Goal: Use online tool/utility: Utilize a website feature to perform a specific function

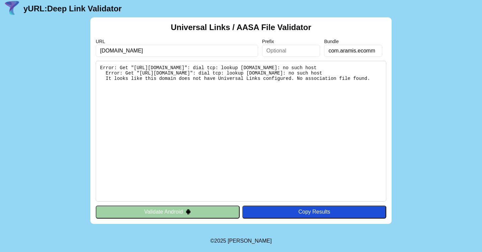
click at [366, 54] on input "com.aramis.ecomm" at bounding box center [353, 51] width 58 height 12
click at [110, 49] on input "app.link.aramis.com.br" at bounding box center [177, 51] width 162 height 12
type input "[DOMAIN_NAME]"
click at [363, 85] on pre "Error: Get "https://app.link.aramis.com.br/.well-known/apple-app-site-associati…" at bounding box center [241, 131] width 290 height 141
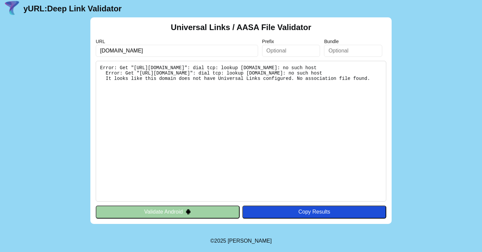
click at [244, 53] on input "[DOMAIN_NAME]" at bounding box center [177, 51] width 162 height 12
click button "Validate" at bounding box center [0, 0] width 0 height 0
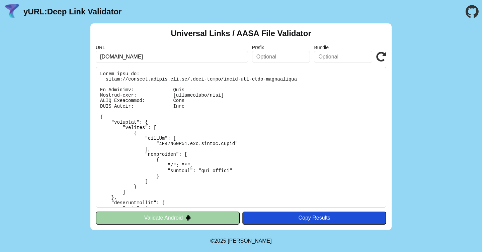
click at [110, 81] on pre at bounding box center [241, 137] width 290 height 141
drag, startPoint x: 107, startPoint y: 81, endPoint x: 197, endPoint y: 77, distance: 90.1
click at [191, 77] on pre at bounding box center [241, 137] width 290 height 141
click at [267, 81] on pre at bounding box center [241, 137] width 290 height 141
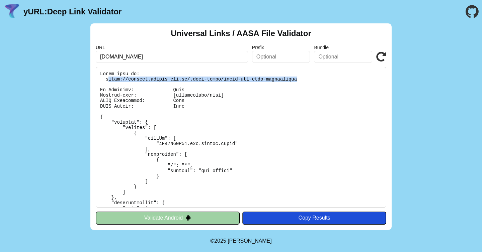
drag, startPoint x: 297, startPoint y: 81, endPoint x: 107, endPoint y: 80, distance: 189.6
click at [107, 80] on pre at bounding box center [241, 137] width 290 height 141
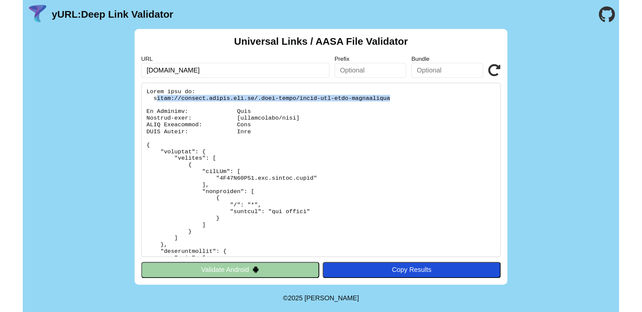
scroll to position [3, 0]
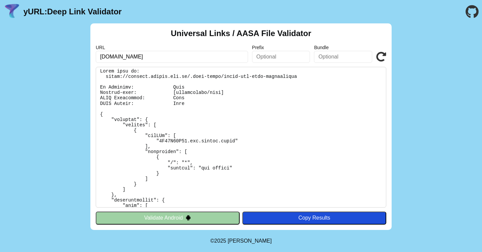
click at [102, 76] on pre at bounding box center [241, 137] width 290 height 141
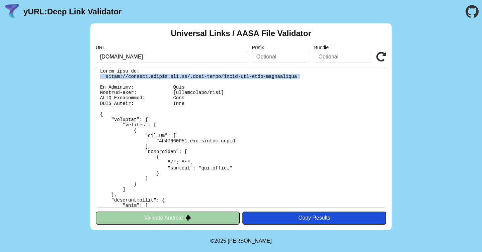
drag, startPoint x: 102, startPoint y: 76, endPoint x: 325, endPoint y: 76, distance: 222.7
click at [325, 76] on pre at bounding box center [241, 137] width 290 height 141
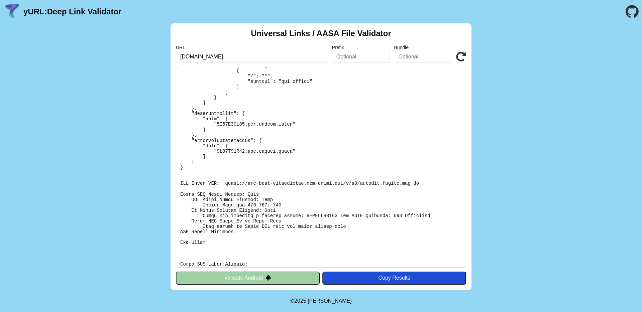
scroll to position [163, 0]
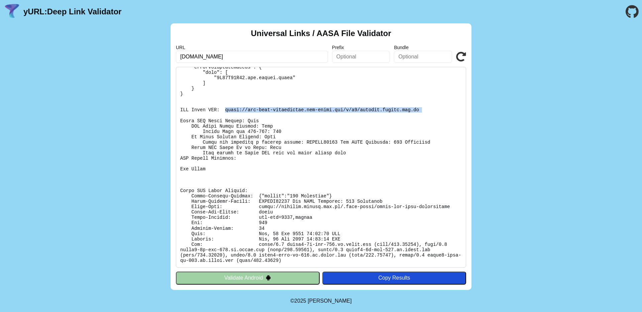
drag, startPoint x: 225, startPoint y: 108, endPoint x: 423, endPoint y: 114, distance: 197.7
click at [423, 114] on pre at bounding box center [321, 167] width 290 height 201
copy pre "https://app-site-association.cdn-apple.com/a/v1/applink.aramis.com.br"
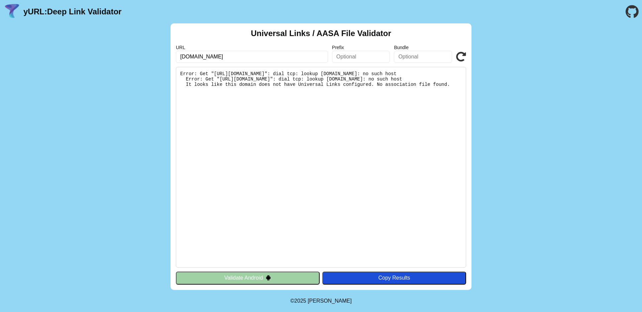
click at [460, 60] on icon at bounding box center [461, 57] width 10 height 10
click at [429, 60] on input "text" at bounding box center [423, 57] width 58 height 12
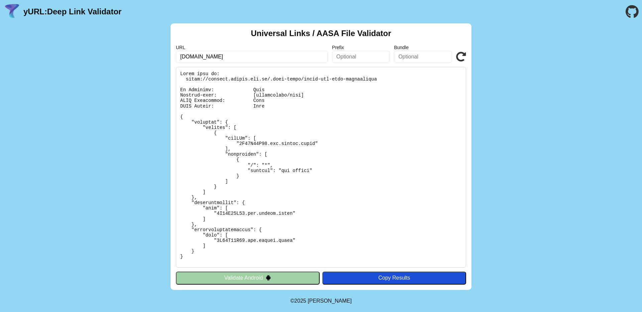
click at [275, 143] on pre at bounding box center [321, 167] width 290 height 201
drag, startPoint x: 271, startPoint y: 143, endPoint x: 315, endPoint y: 144, distance: 43.5
click at [315, 144] on pre at bounding box center [321, 167] width 290 height 201
copy pre "com.aramis.ecomm"
click at [399, 52] on input "text" at bounding box center [423, 57] width 58 height 12
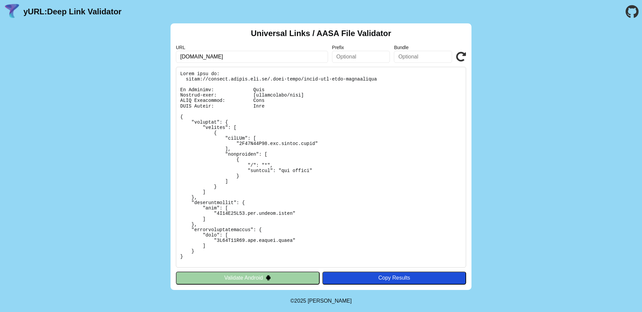
paste input "com.aramis.ecomm"
type input "com.aramis.ecomm"
click at [465, 52] on icon at bounding box center [461, 57] width 10 height 10
click at [462, 53] on icon at bounding box center [461, 57] width 10 height 10
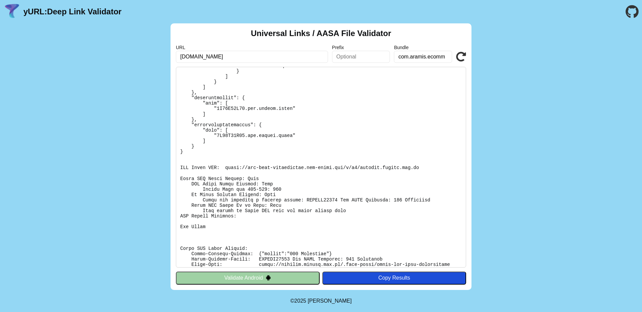
scroll to position [106, 0]
drag, startPoint x: 419, startPoint y: 167, endPoint x: 224, endPoint y: 167, distance: 195.3
click at [224, 167] on pre at bounding box center [321, 167] width 290 height 201
copy pre "[URL][DOMAIN_NAME][DOMAIN_NAME]"
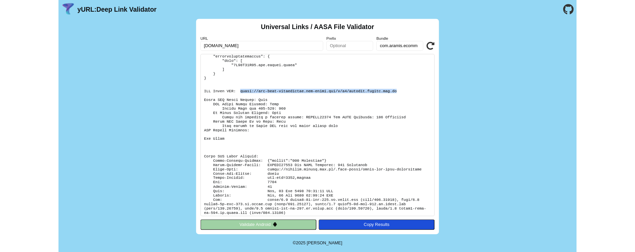
scroll to position [163, 0]
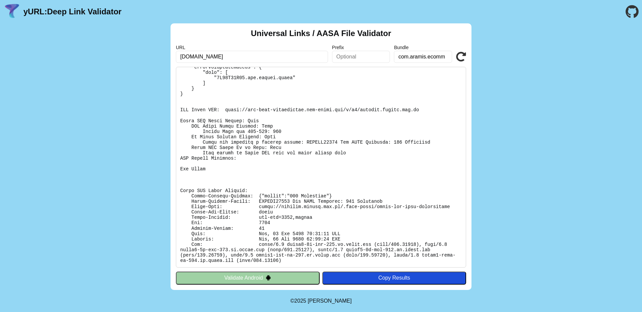
click at [252, 196] on pre at bounding box center [321, 167] width 290 height 201
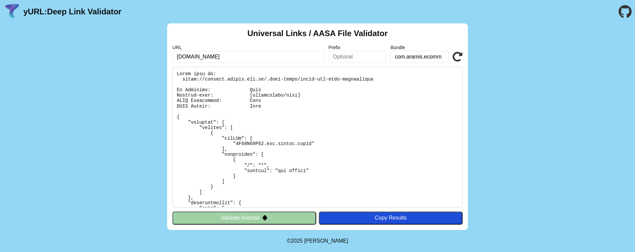
scroll to position [223, 0]
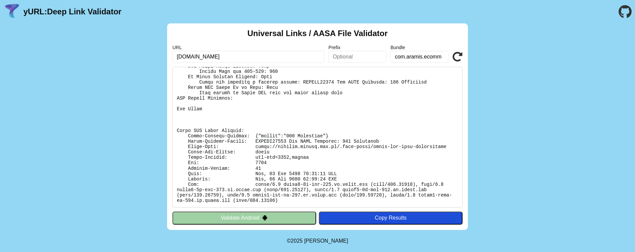
click at [263, 136] on pre at bounding box center [318, 137] width 290 height 141
drag, startPoint x: 250, startPoint y: 135, endPoint x: 383, endPoint y: 137, distance: 132.8
click at [383, 137] on pre at bounding box center [318, 137] width 290 height 141
drag, startPoint x: 363, startPoint y: 134, endPoint x: 185, endPoint y: 134, distance: 178.6
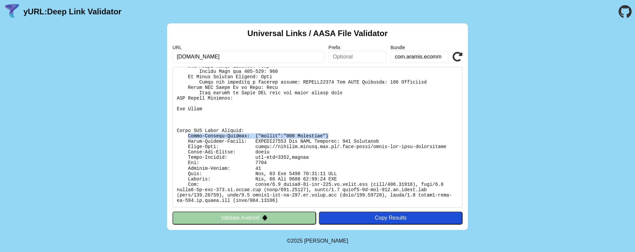
click at [185, 134] on pre at bounding box center [318, 137] width 290 height 141
click at [253, 145] on pre at bounding box center [318, 137] width 290 height 141
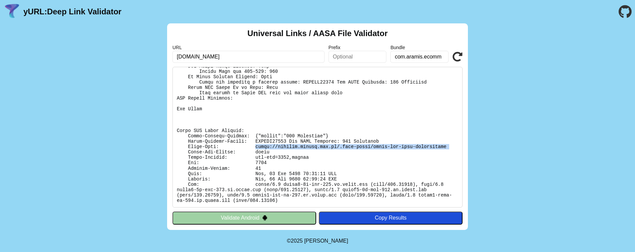
drag, startPoint x: 253, startPoint y: 145, endPoint x: 456, endPoint y: 146, distance: 202.7
click at [456, 146] on pre at bounding box center [318, 137] width 290 height 141
drag, startPoint x: 449, startPoint y: 146, endPoint x: 256, endPoint y: 146, distance: 193.6
click at [256, 146] on pre at bounding box center [318, 137] width 290 height 141
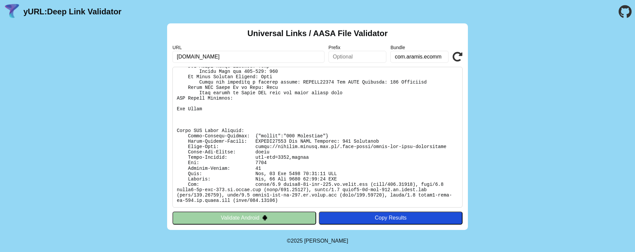
click at [267, 150] on pre at bounding box center [318, 137] width 290 height 141
click at [258, 148] on pre at bounding box center [318, 137] width 290 height 141
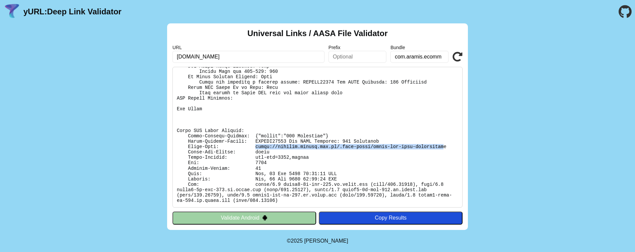
drag, startPoint x: 255, startPoint y: 147, endPoint x: 444, endPoint y: 147, distance: 189.6
click at [444, 147] on pre at bounding box center [318, 137] width 290 height 141
click at [446, 147] on pre at bounding box center [318, 137] width 290 height 141
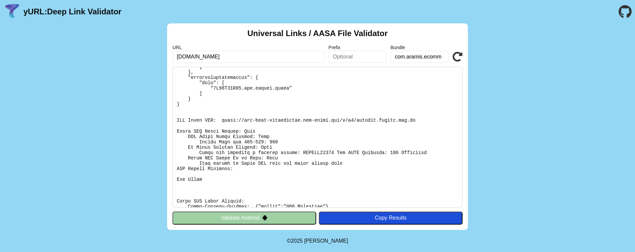
scroll to position [121, 0]
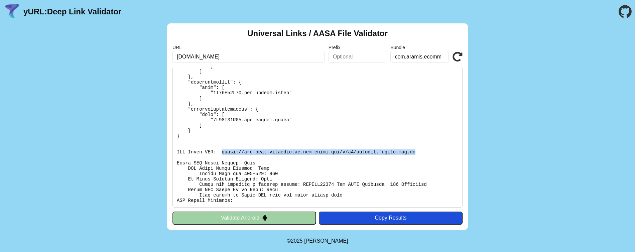
drag, startPoint x: 222, startPoint y: 150, endPoint x: 444, endPoint y: 150, distance: 222.7
click at [444, 150] on pre at bounding box center [318, 137] width 290 height 141
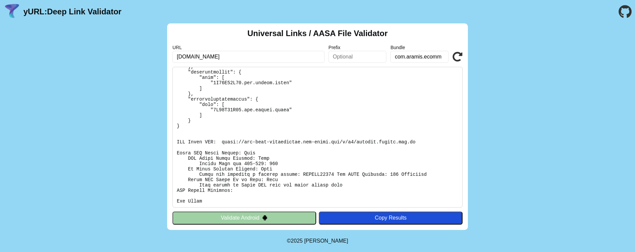
click at [406, 134] on pre at bounding box center [318, 137] width 290 height 141
click at [414, 138] on pre at bounding box center [318, 137] width 290 height 141
drag, startPoint x: 419, startPoint y: 140, endPoint x: 222, endPoint y: 140, distance: 197.0
click at [221, 140] on pre at bounding box center [318, 137] width 290 height 141
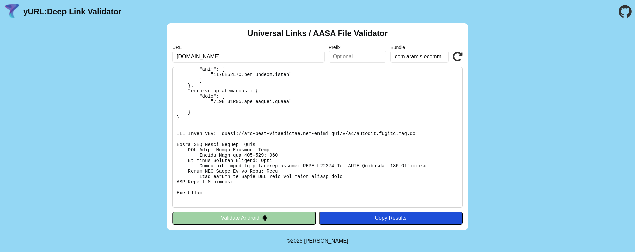
click at [220, 185] on pre at bounding box center [318, 137] width 290 height 141
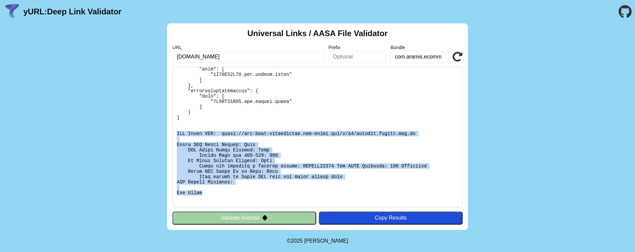
drag, startPoint x: 176, startPoint y: 131, endPoint x: 273, endPoint y: 194, distance: 115.7
click at [273, 194] on pre at bounding box center [318, 137] width 290 height 141
drag, startPoint x: 174, startPoint y: 129, endPoint x: 290, endPoint y: 189, distance: 131.0
click at [290, 189] on pre at bounding box center [318, 137] width 290 height 141
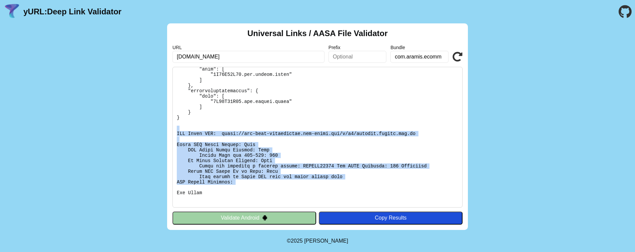
copy pre "CDN Cache URL: [URL][DOMAIN_NAME][DOMAIN_NAME] Apple CDN Cache Checks: Fail CDN…"
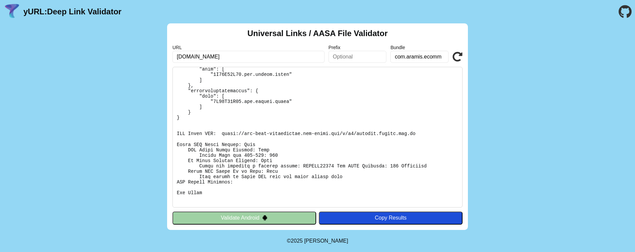
click at [273, 192] on pre at bounding box center [318, 137] width 290 height 141
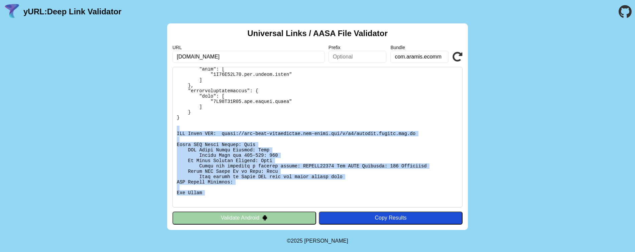
drag, startPoint x: 263, startPoint y: 197, endPoint x: 176, endPoint y: 129, distance: 110.3
click at [176, 129] on pre at bounding box center [318, 137] width 290 height 141
copy pre "CDN Cache URL: [URL][DOMAIN_NAME][DOMAIN_NAME] Apple CDN Cache Checks: Fail CDN…"
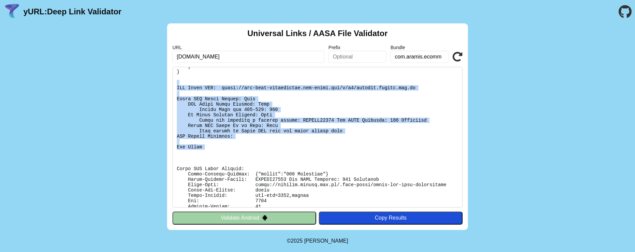
scroll to position [223, 0]
